Goal: Information Seeking & Learning: Get advice/opinions

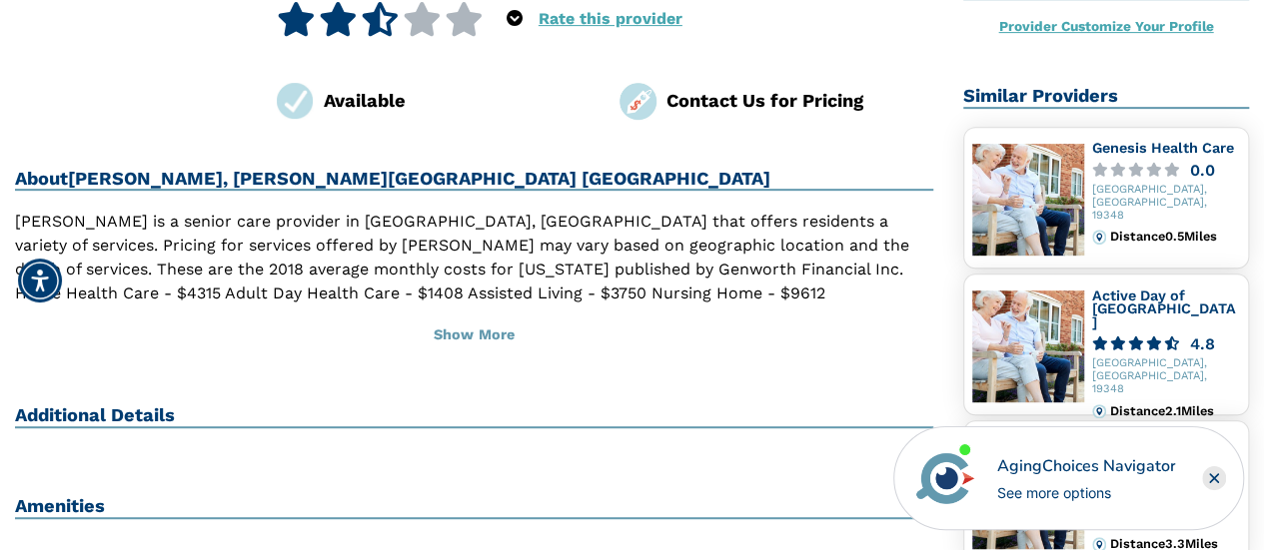
scroll to position [185, 0]
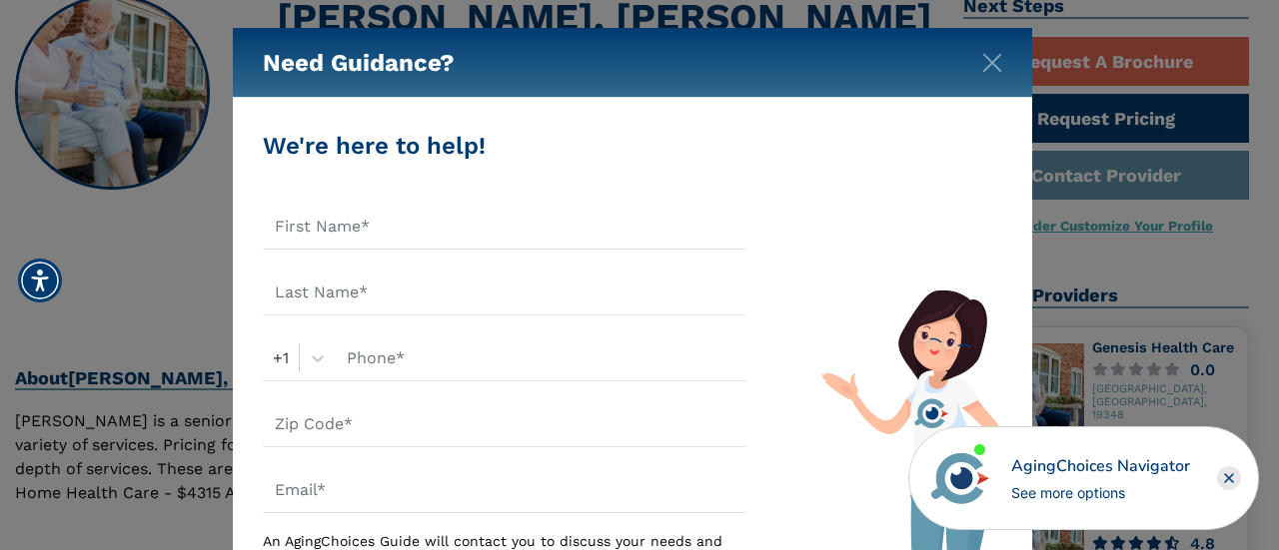
click at [995, 76] on div "Need Guidance?" at bounding box center [632, 63] width 799 height 70
click at [991, 67] on img "Close" at bounding box center [992, 63] width 20 height 20
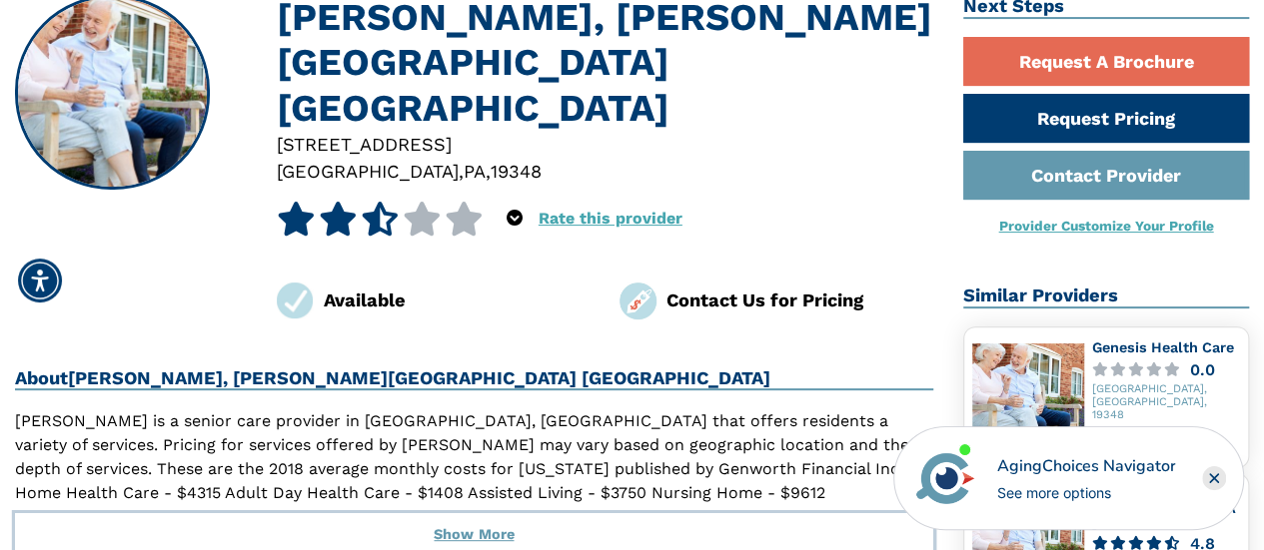
click at [461, 513] on button "Show More" at bounding box center [474, 535] width 918 height 44
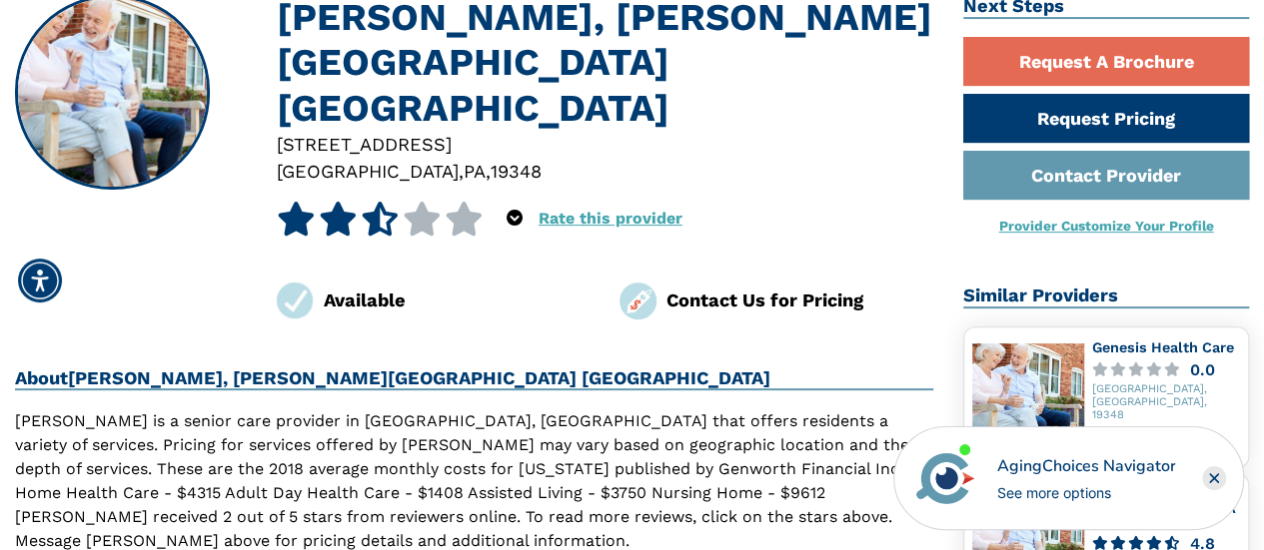
scroll to position [0, 0]
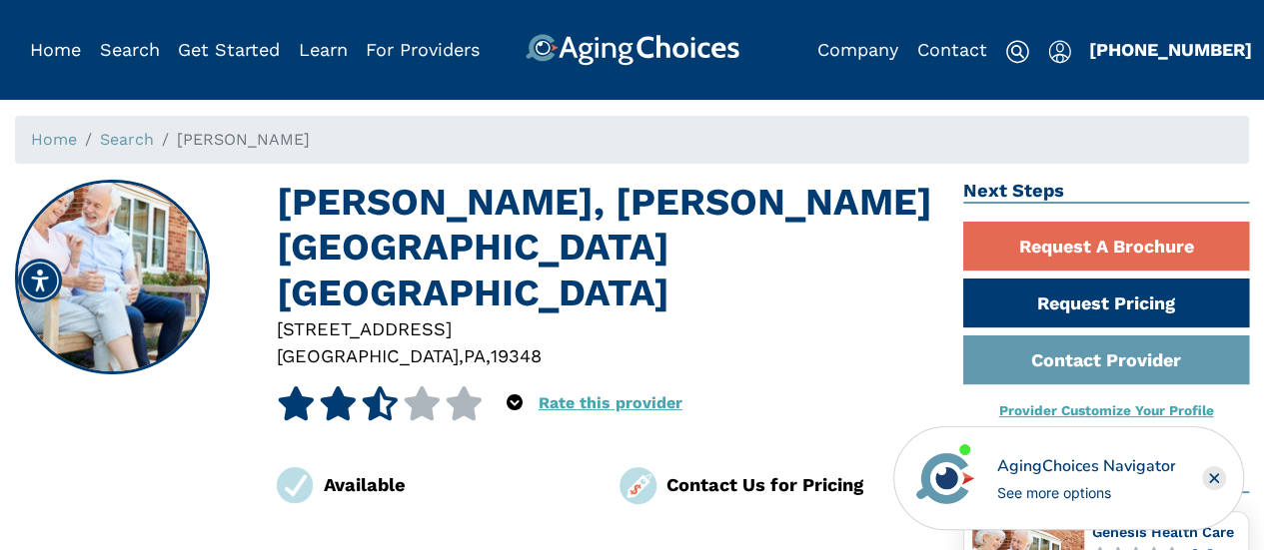
click at [319, 387] on icon at bounding box center [338, 404] width 39 height 34
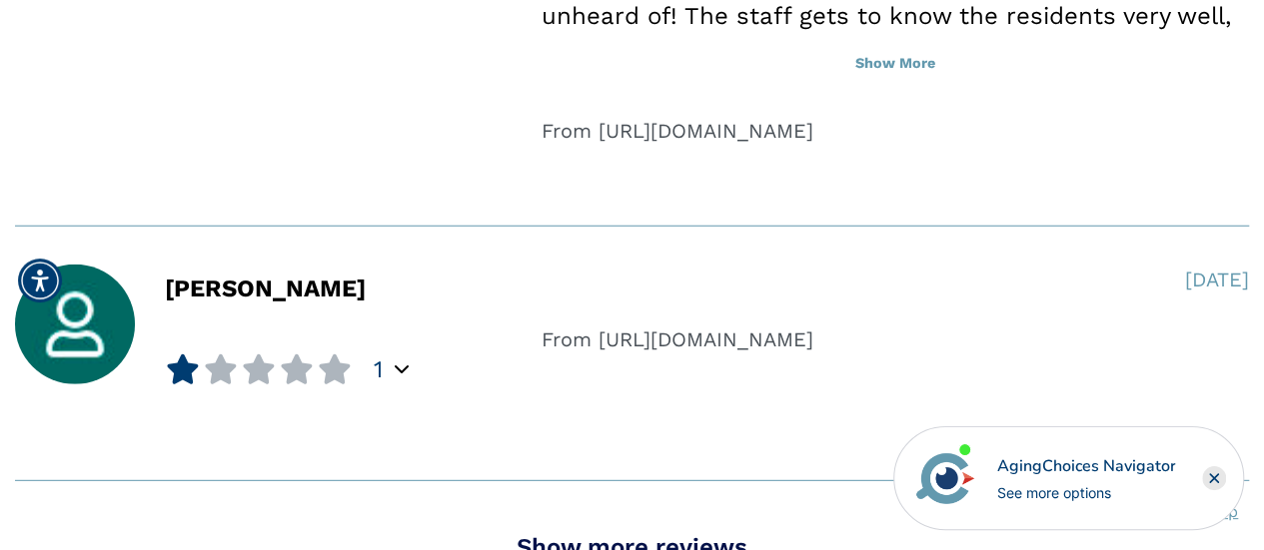
scroll to position [2697, 0]
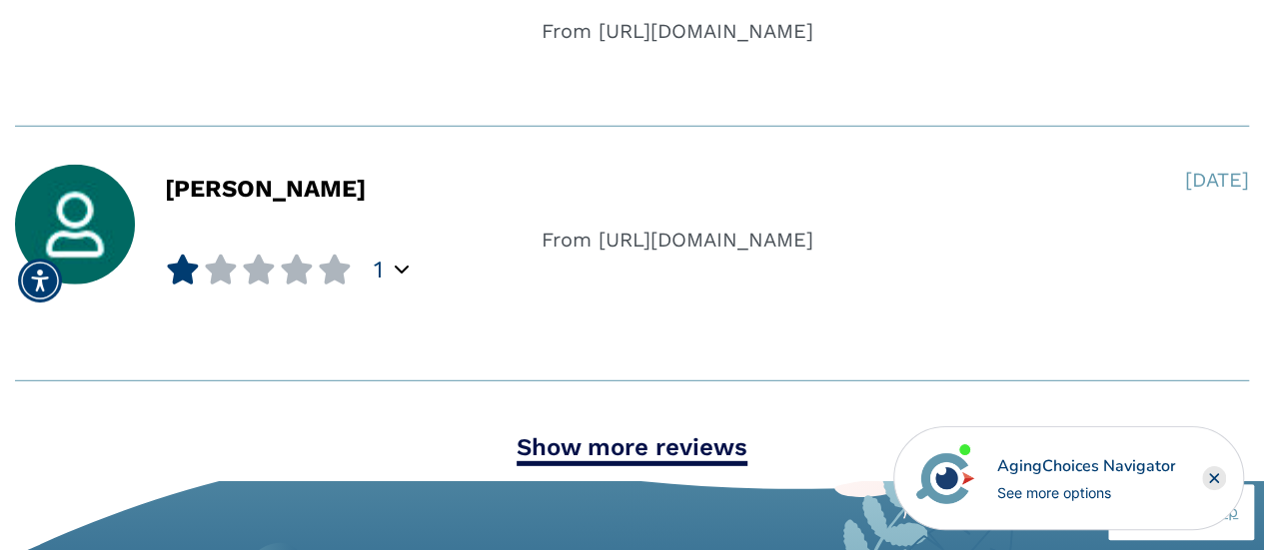
click at [402, 261] on icon "Popover trigger" at bounding box center [402, 269] width 14 height 16
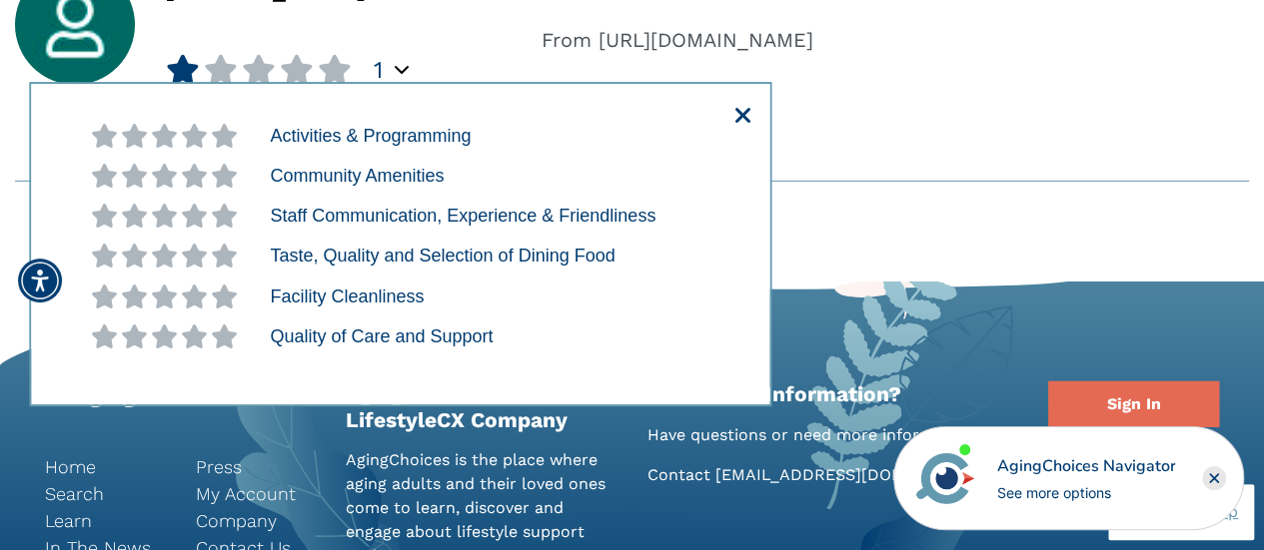
scroll to position [2797, 0]
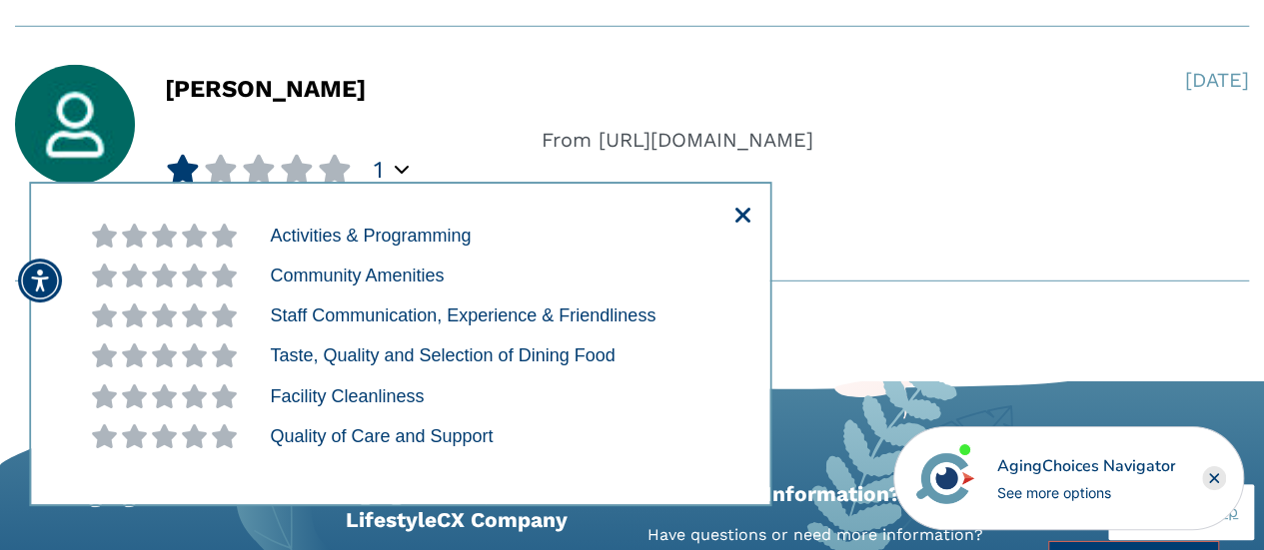
click at [748, 209] on icon "button" at bounding box center [741, 217] width 15 height 24
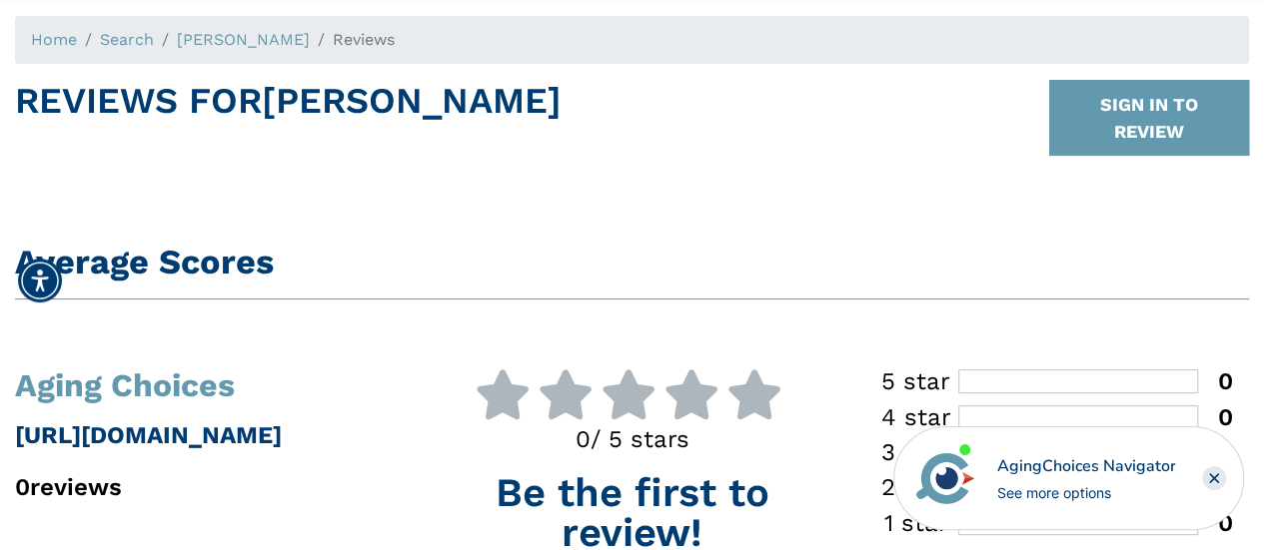
scroll to position [0, 0]
